Goal: Task Accomplishment & Management: Manage account settings

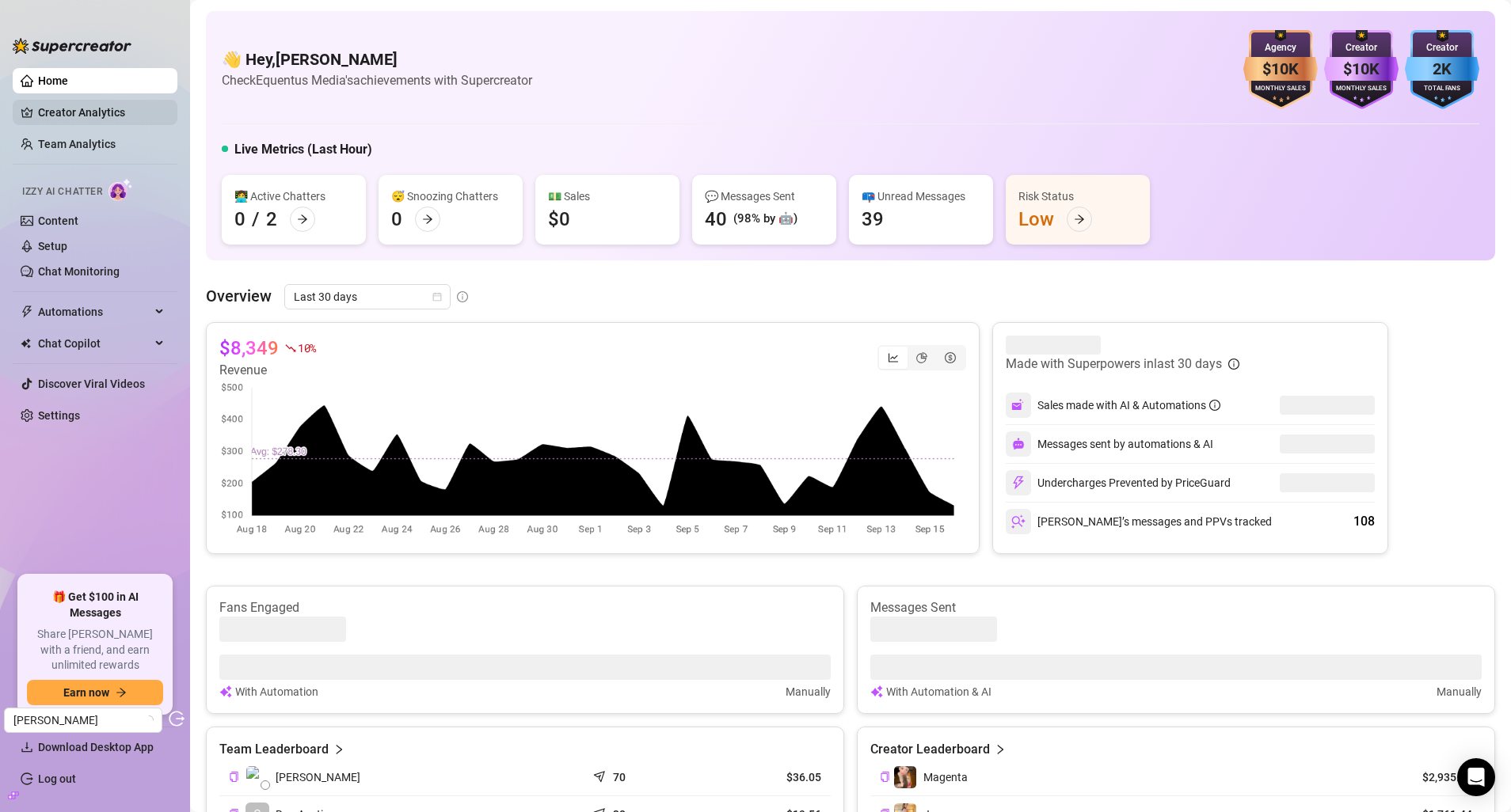
click at [95, 121] on link "Creator Analytics" at bounding box center [101, 113] width 127 height 25
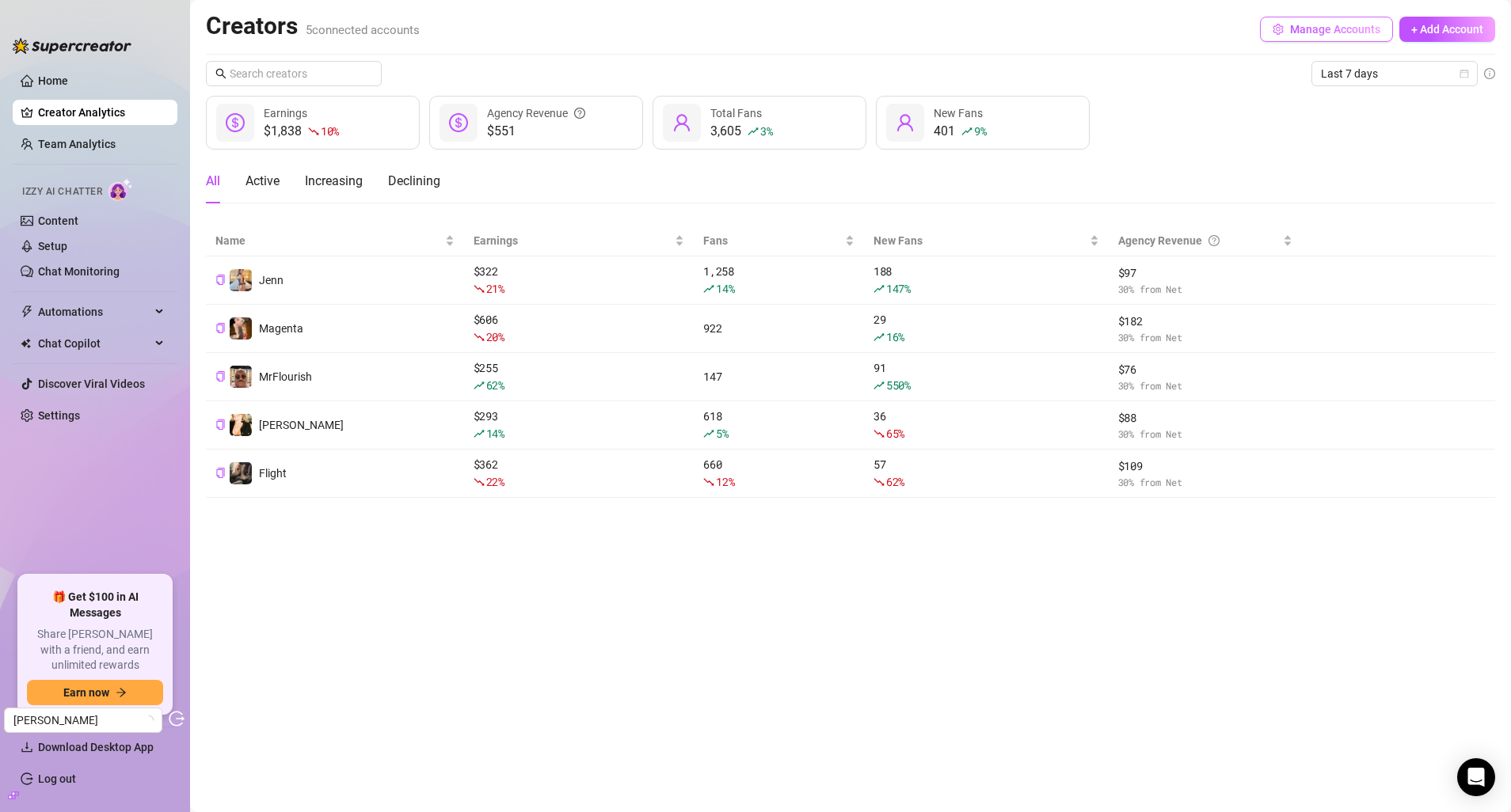
click at [1265, 40] on button "Manage Accounts" at bounding box center [1326, 29] width 133 height 25
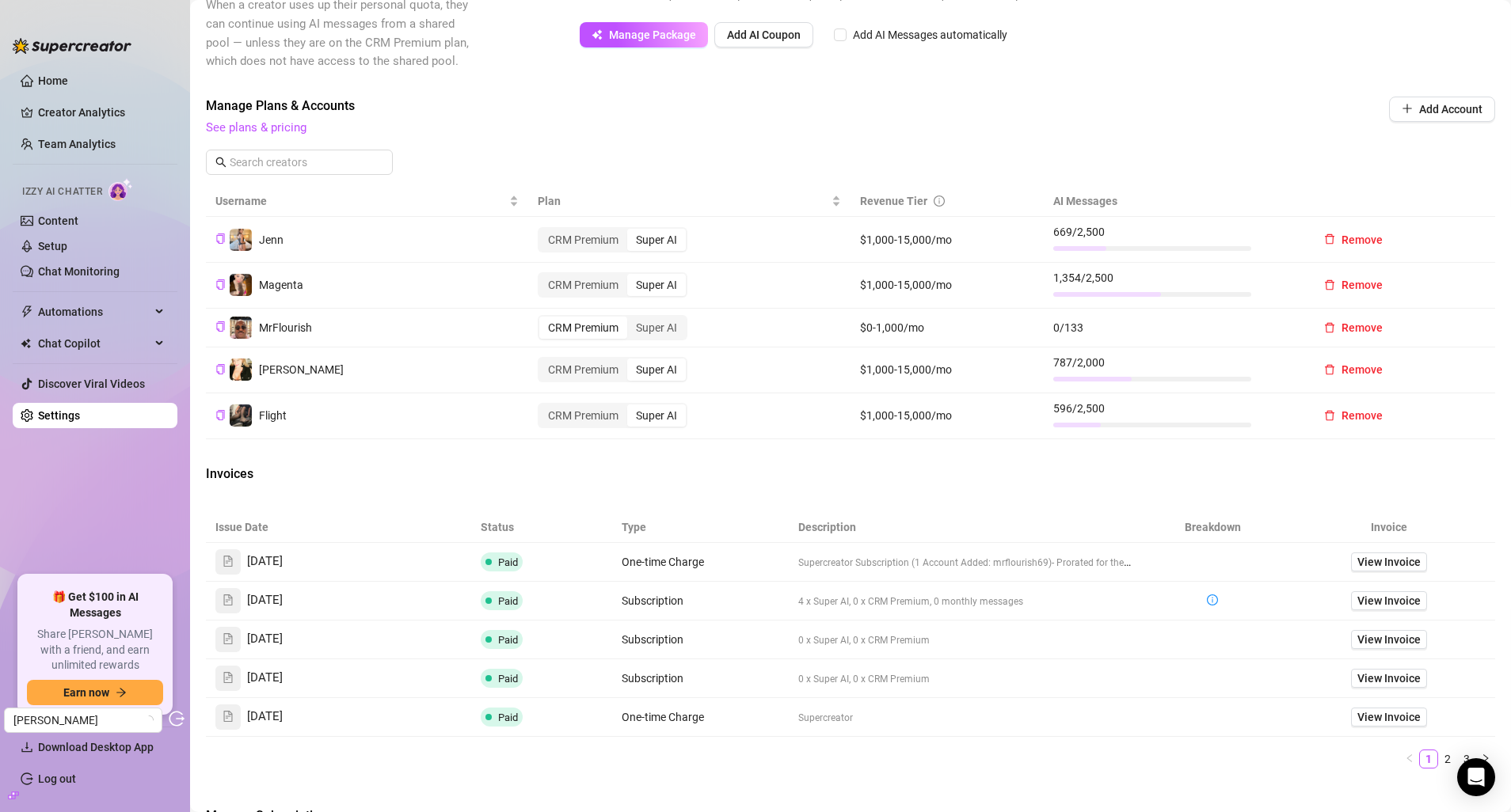
scroll to position [403, 0]
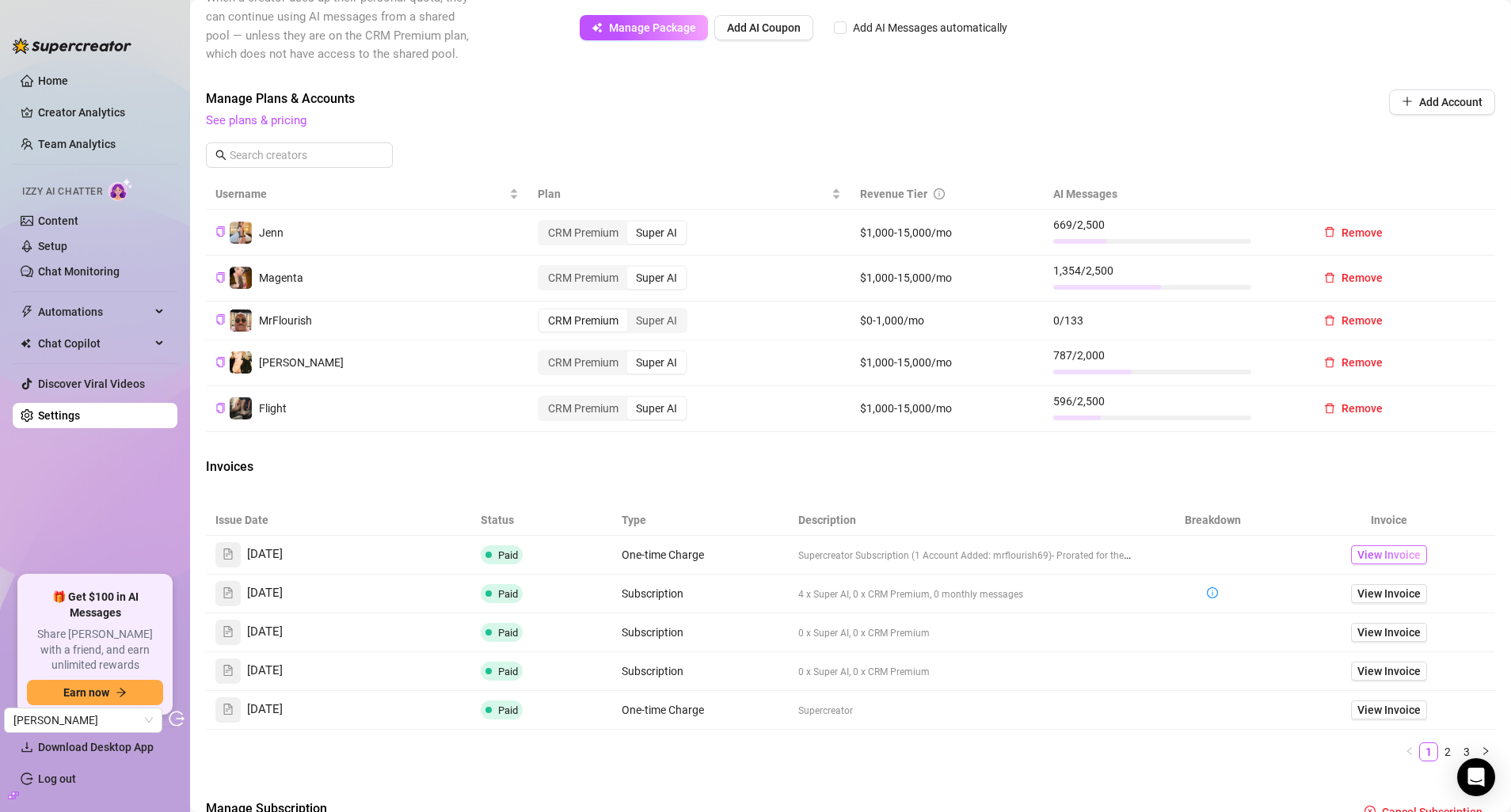
click at [1357, 550] on span "View Invoice" at bounding box center [1388, 555] width 63 height 18
click at [219, 127] on link "See plans & pricing" at bounding box center [256, 120] width 101 height 14
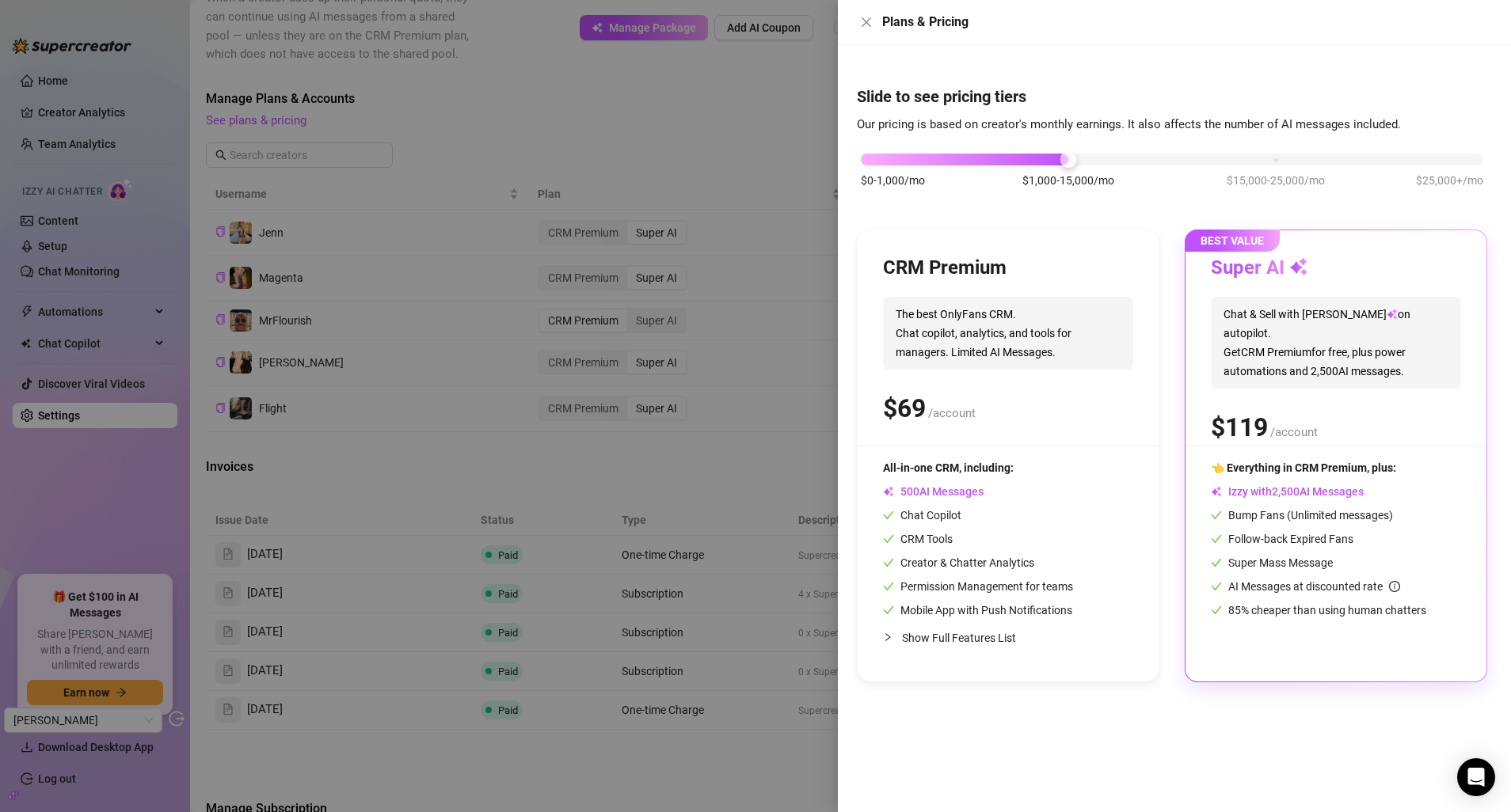
click at [906, 166] on div "$0-1,000/mo $1,000-15,000/mo $15,000-25,000/mo $25,000+/mo" at bounding box center [1172, 178] width 631 height 89
click at [896, 160] on div "$0-1,000/mo $1,000-15,000/mo $15,000-25,000/mo $25,000+/mo" at bounding box center [1172, 155] width 622 height 9
click at [665, 161] on div at bounding box center [755, 406] width 1511 height 812
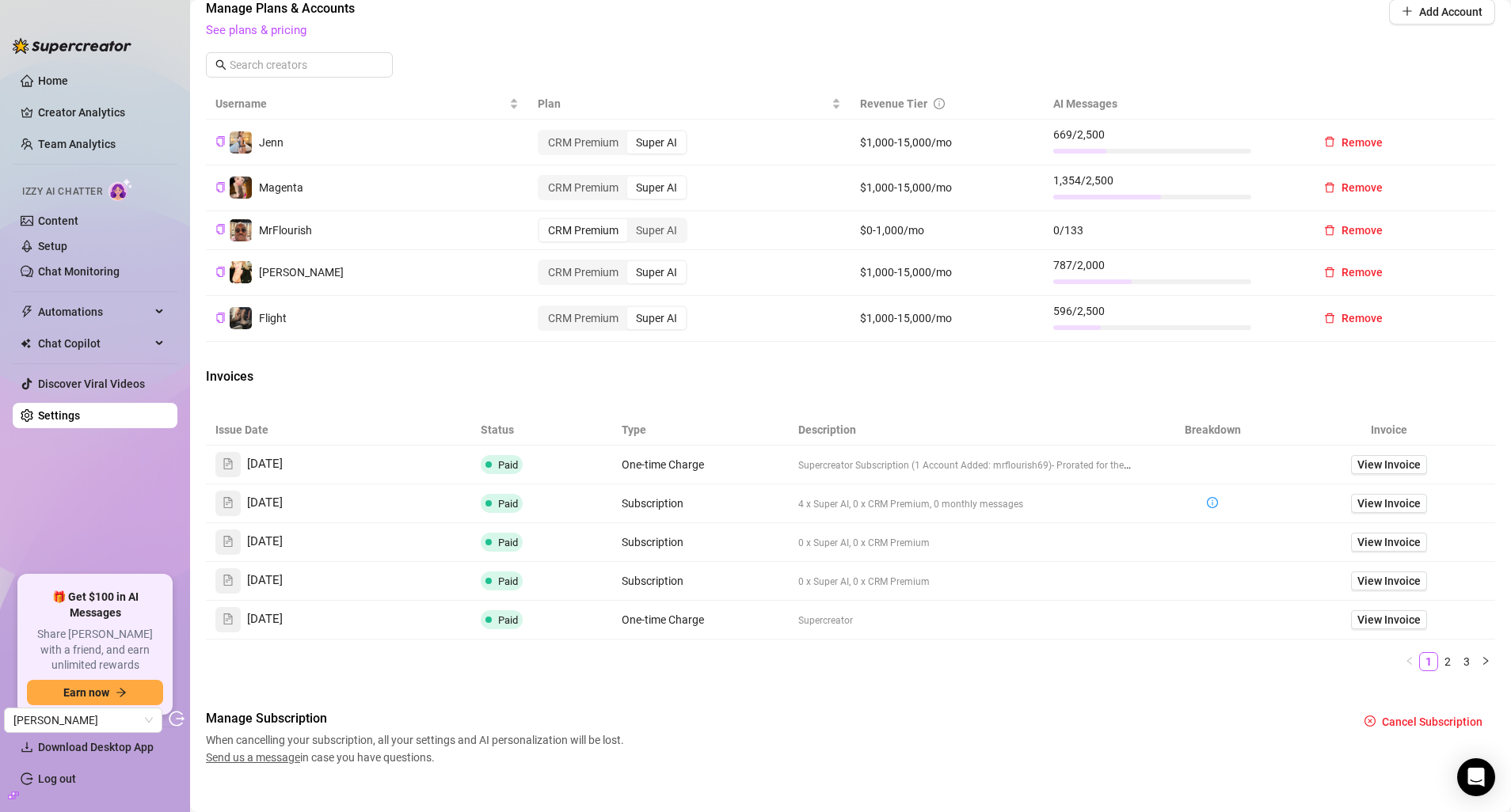
scroll to position [489, 0]
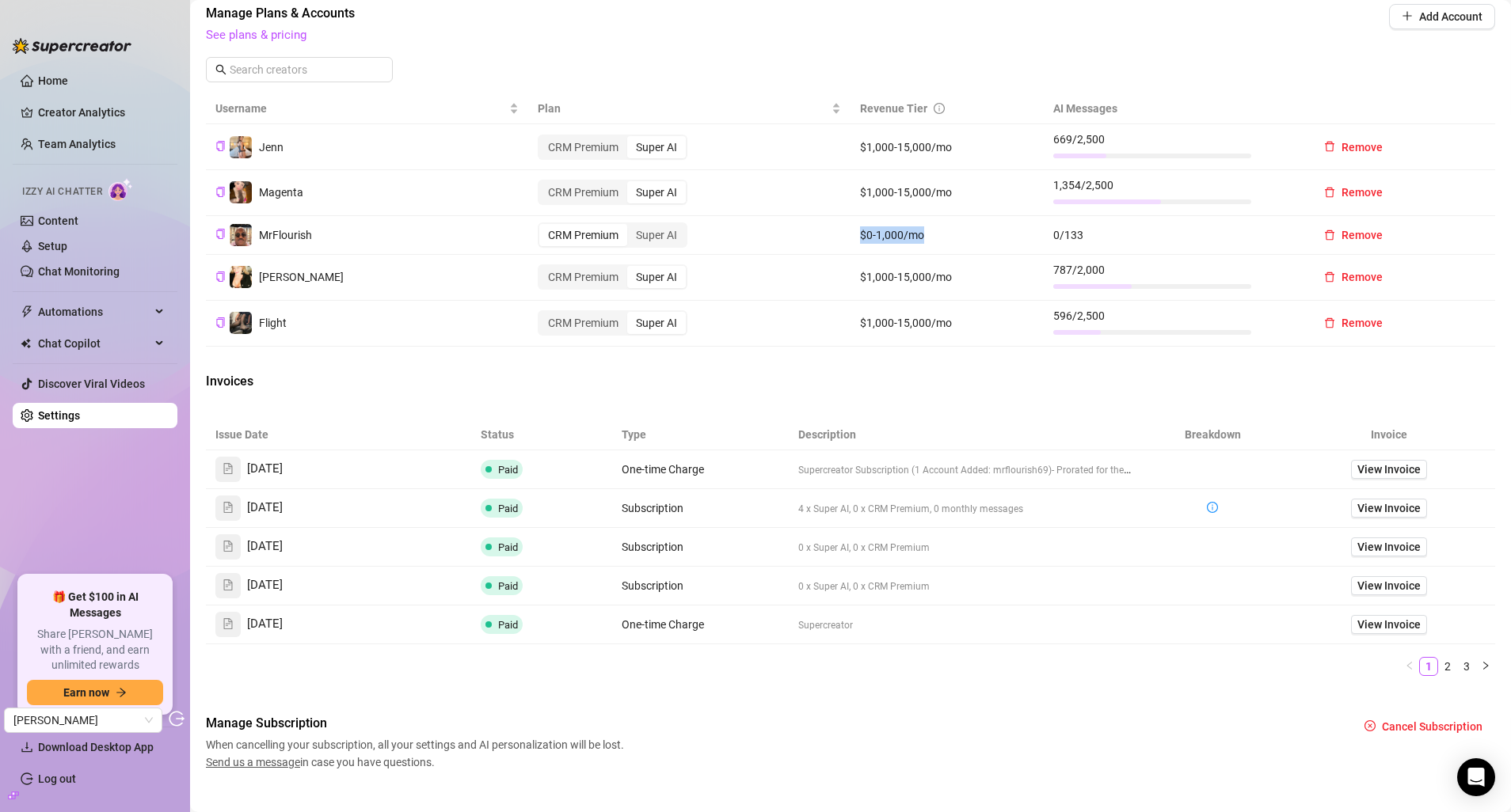
drag, startPoint x: 934, startPoint y: 235, endPoint x: 843, endPoint y: 226, distance: 91.4
click at [850, 226] on td "$0-1,000/mo" at bounding box center [947, 235] width 193 height 39
copy td "$0-1,000/mo"
